Goal: Register for event/course

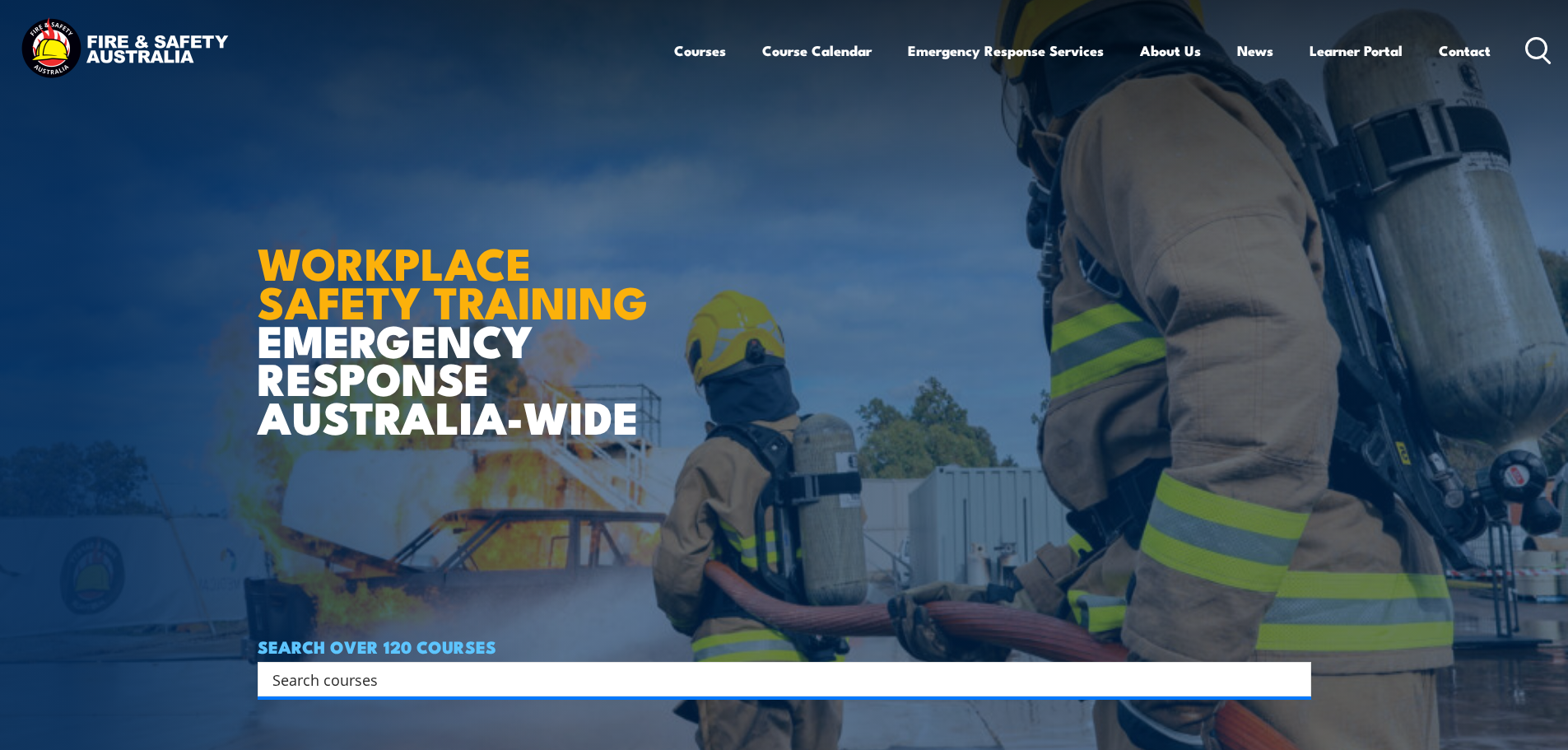
click at [376, 659] on div "SEARCH OVER 120 COURSES Search Filter by Locations Australian Capital Territory…" at bounding box center [784, 666] width 1053 height 59
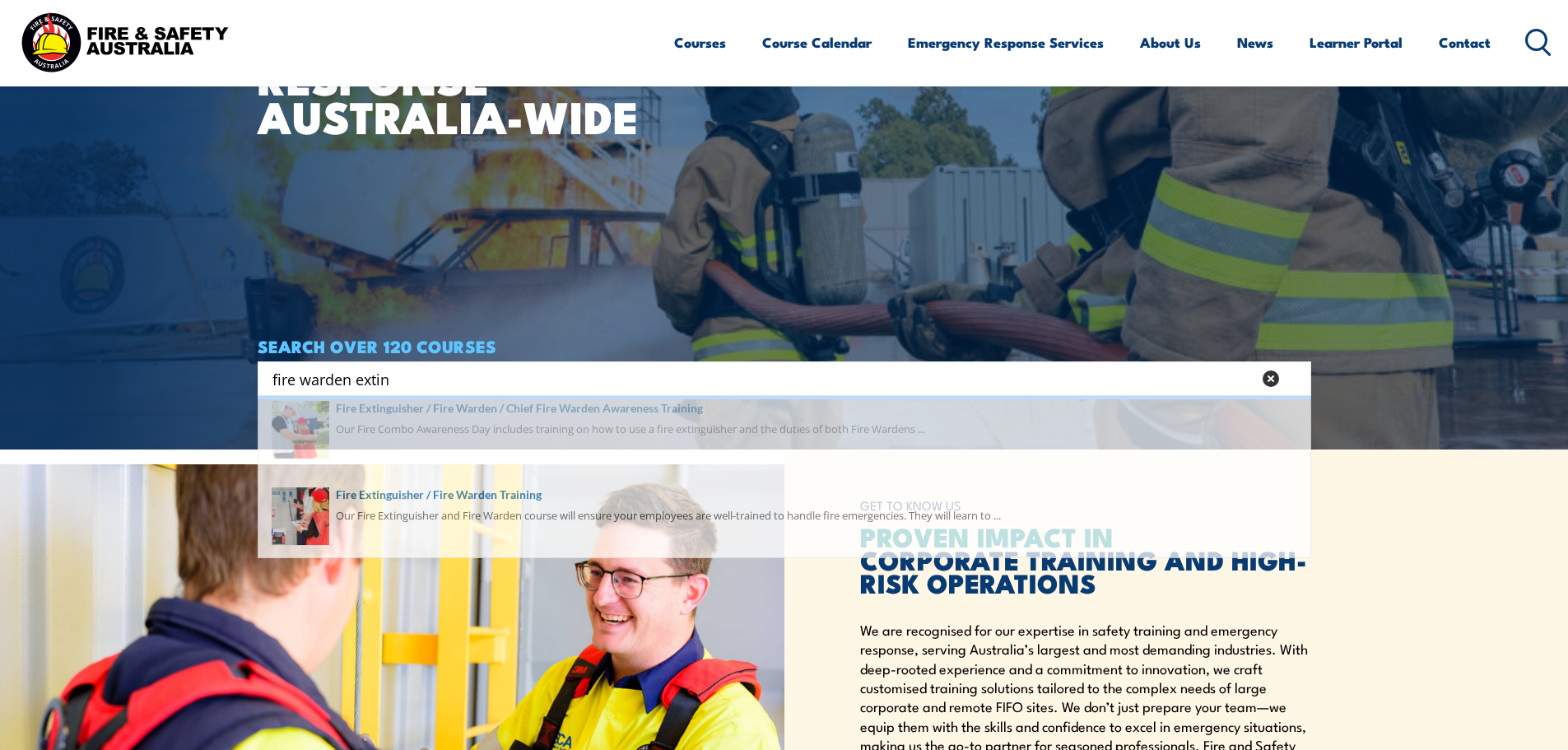
scroll to position [329, 0]
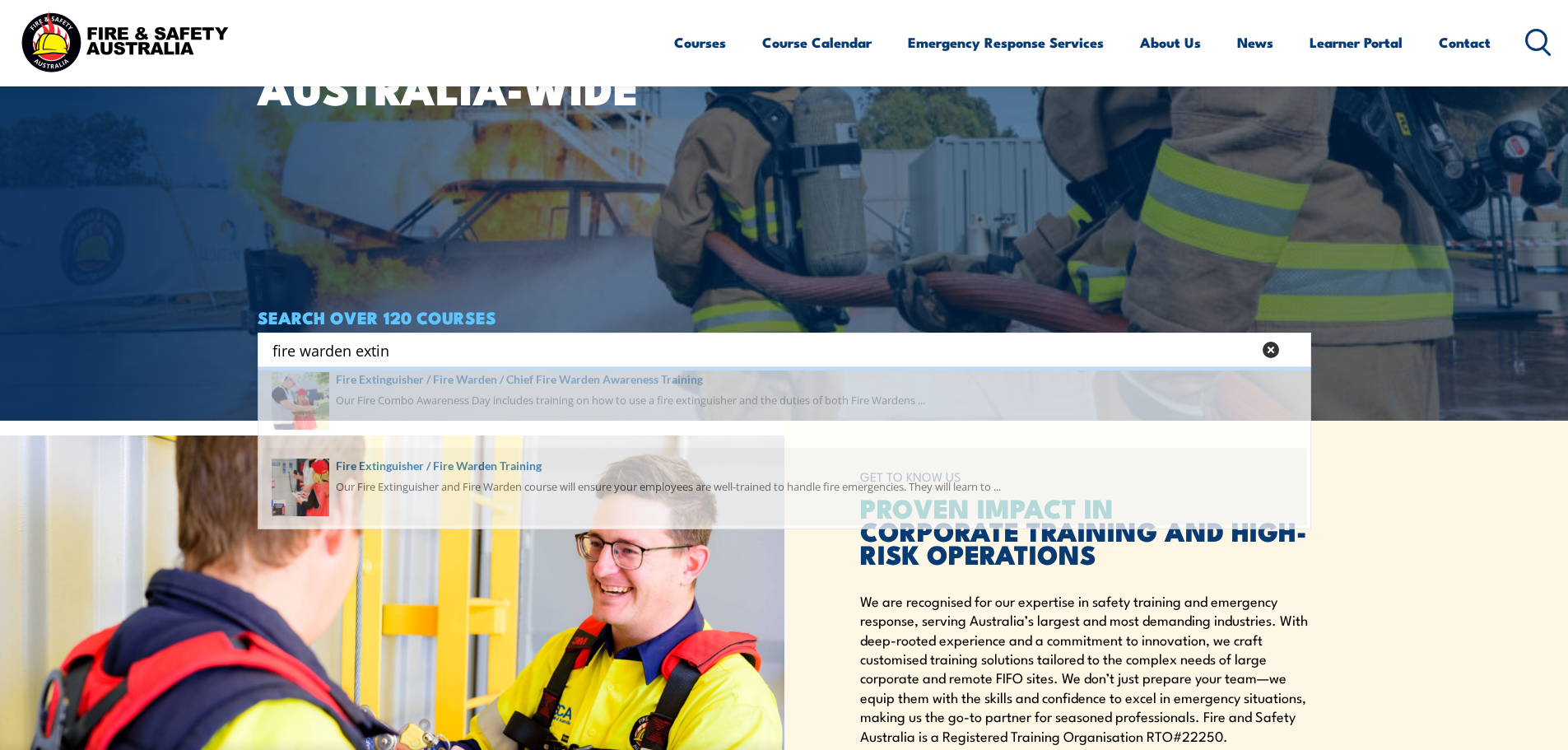
type input "fire warden extin"
click at [454, 481] on span at bounding box center [784, 496] width 1044 height 77
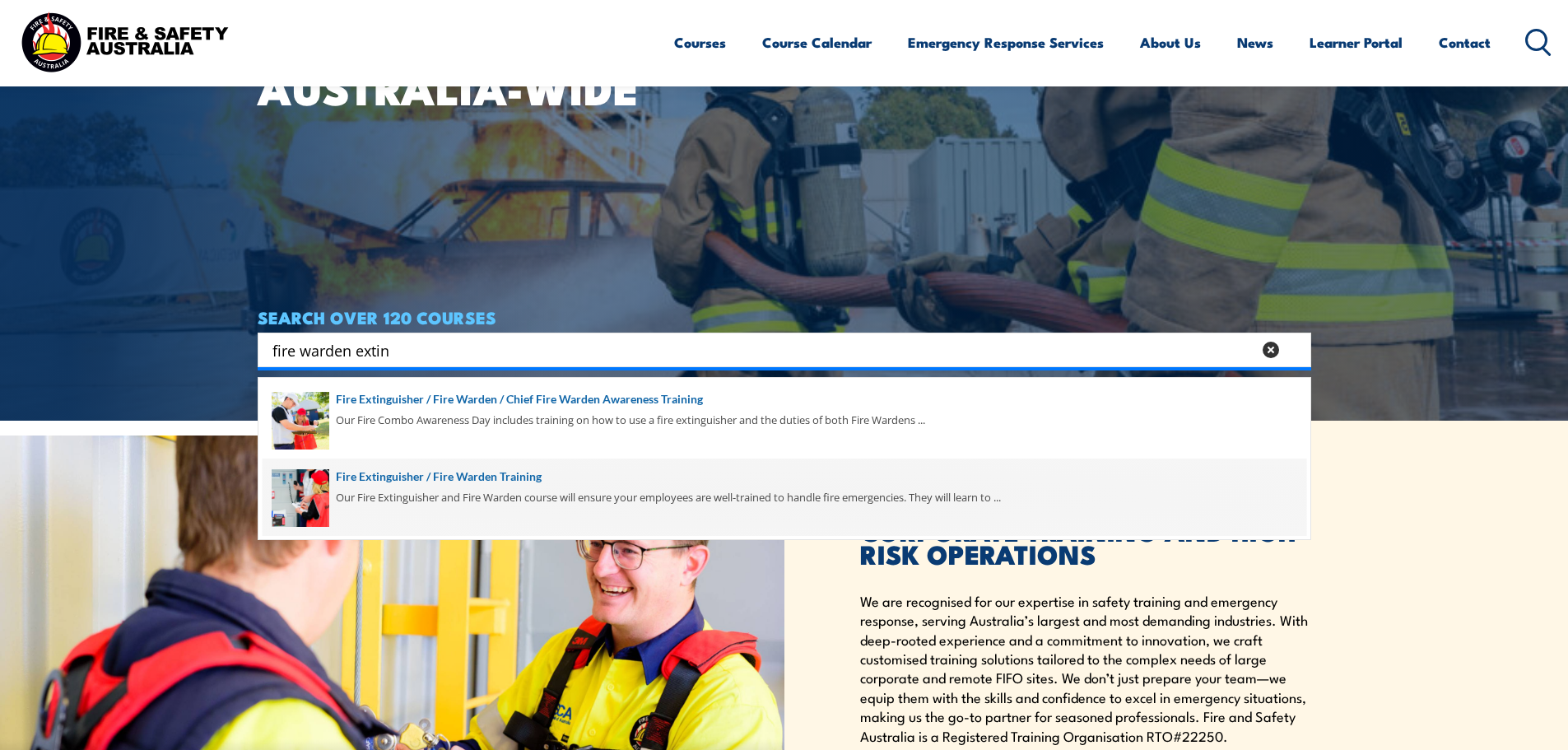
click at [493, 476] on span at bounding box center [784, 496] width 1044 height 77
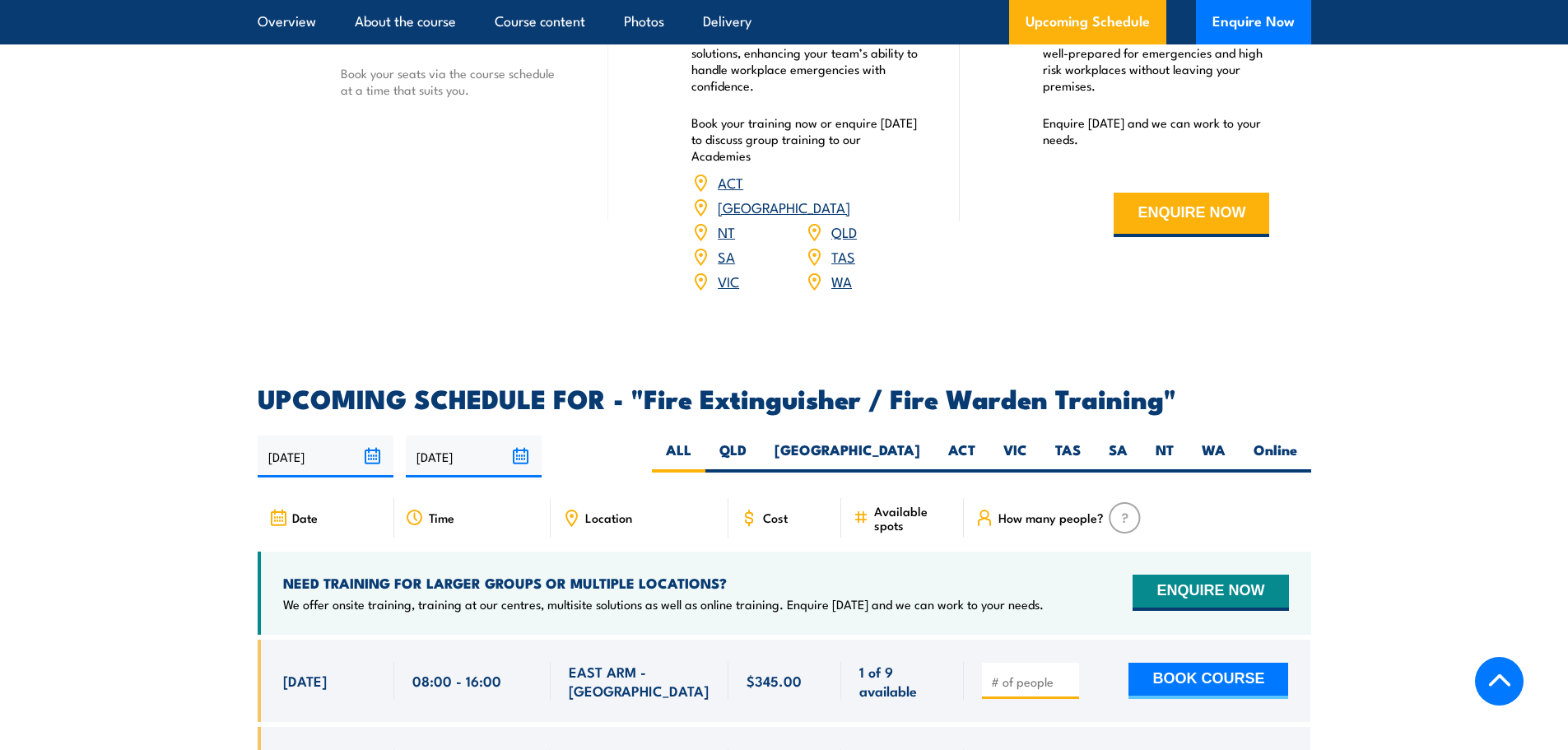
scroll to position [2551, 0]
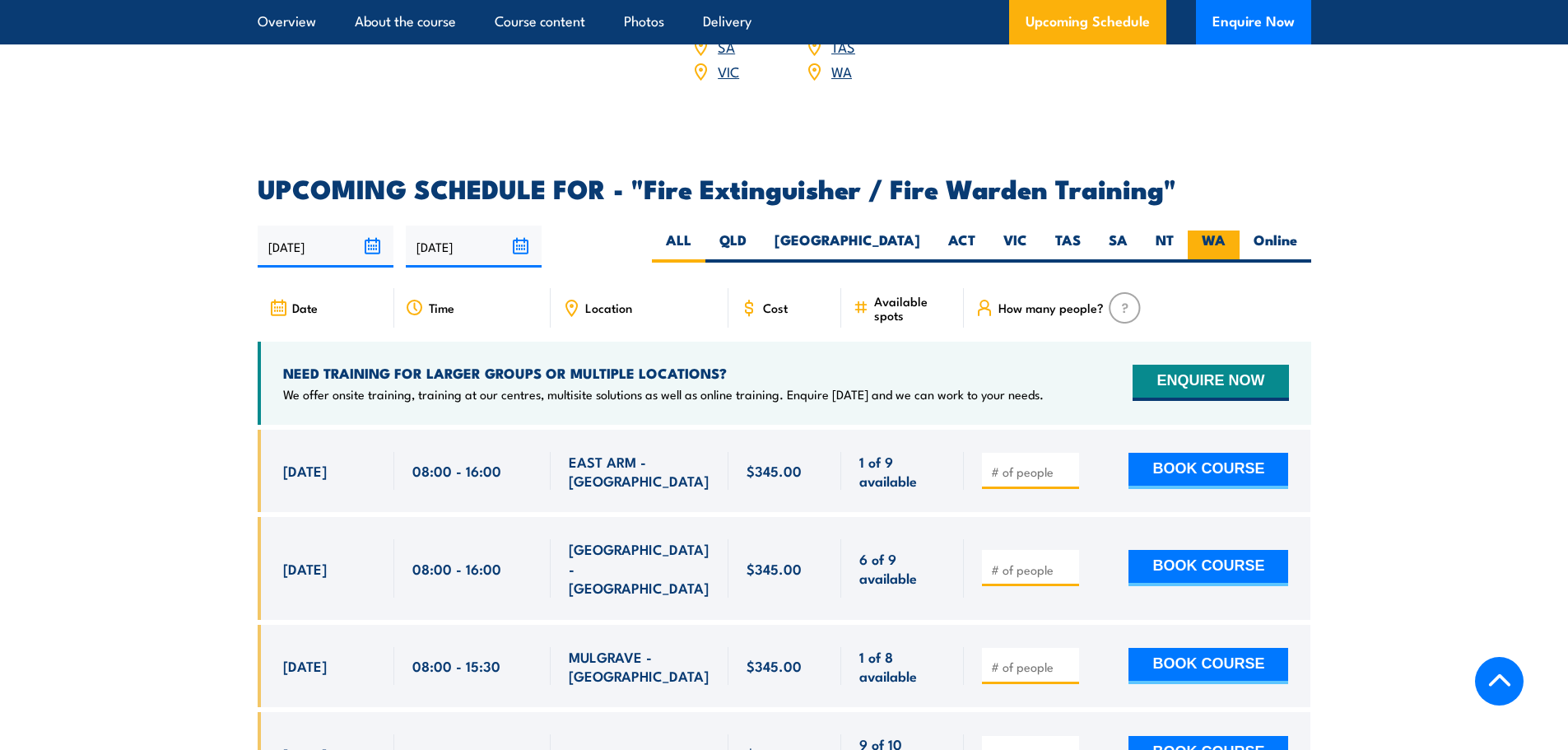
click at [1223, 230] on label "WA" at bounding box center [1213, 245] width 52 height 32
click at [1226, 230] on input "WA" at bounding box center [1231, 236] width 11 height 11
radio input "true"
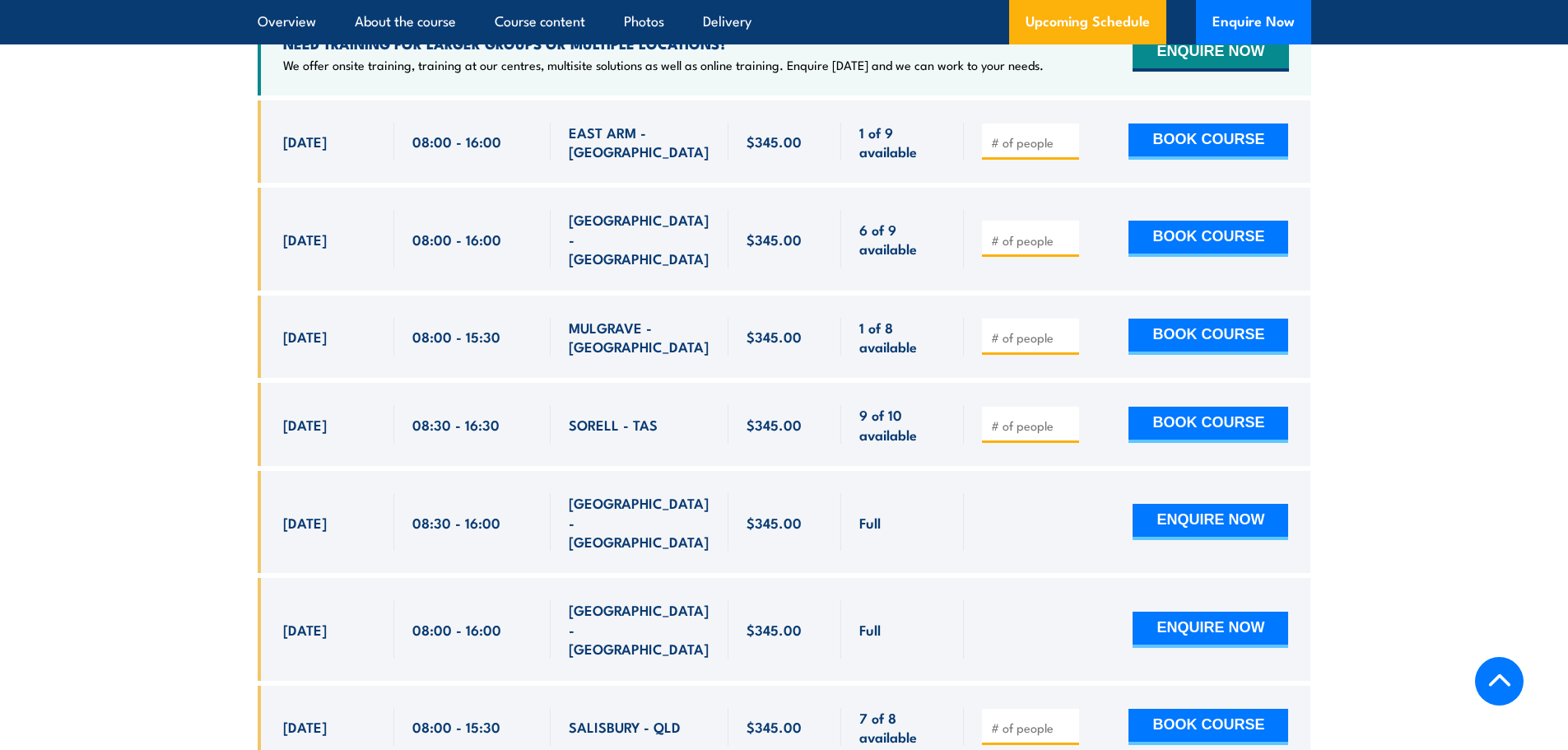
scroll to position [2963, 0]
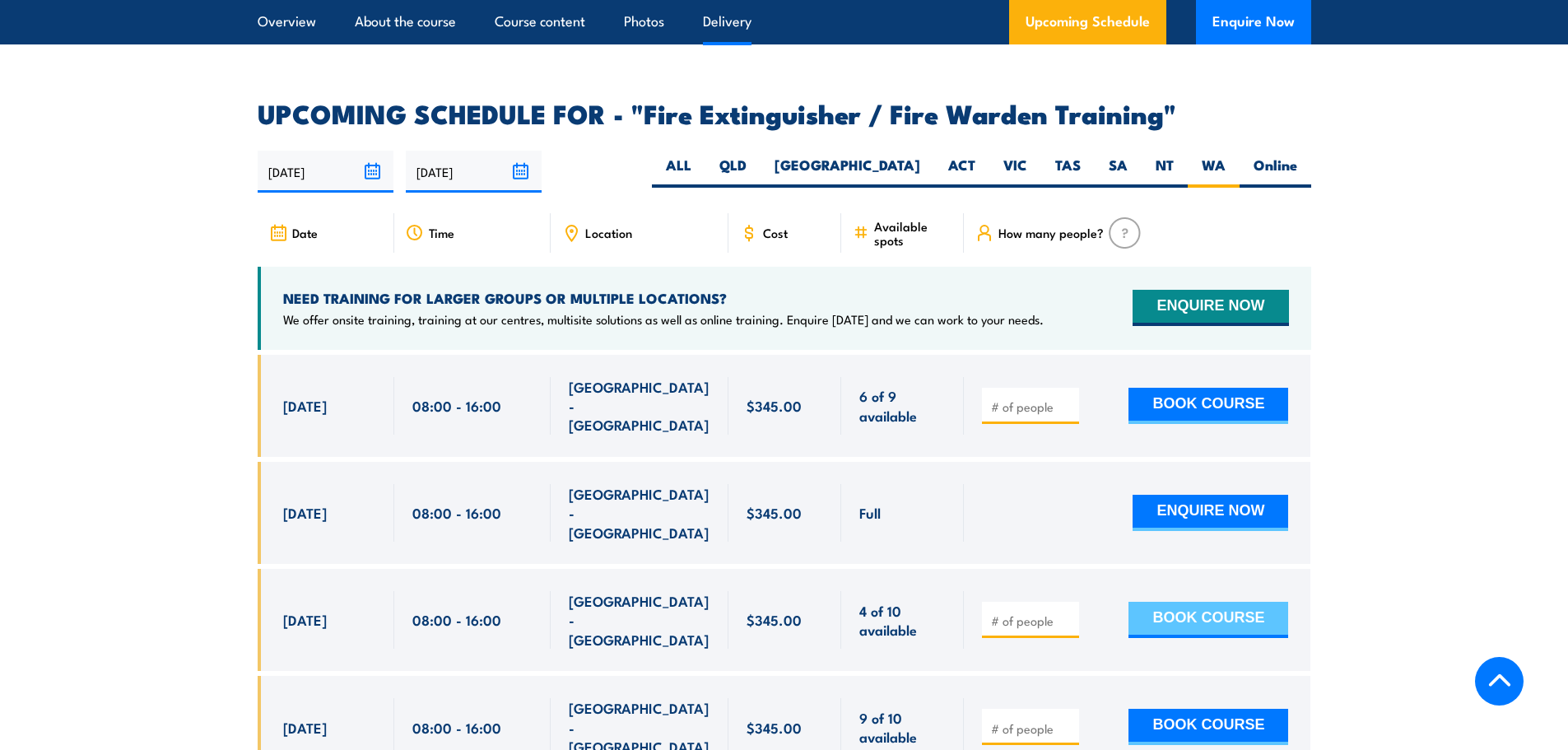
scroll to position [2702, 0]
